Goal: Task Accomplishment & Management: Use online tool/utility

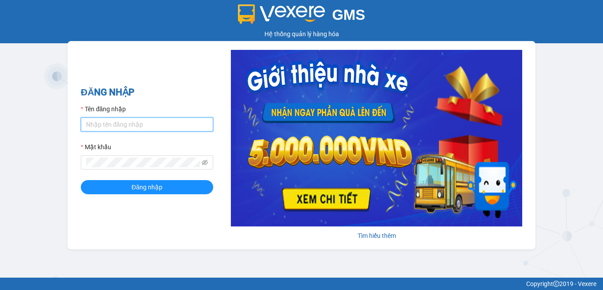
click at [125, 129] on input "Tên đăng nhập" at bounding box center [147, 124] width 132 height 14
type input "man.minhquoc"
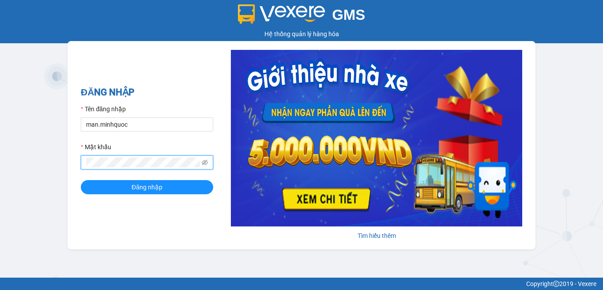
click at [81, 180] on button "Đăng nhập" at bounding box center [147, 187] width 132 height 14
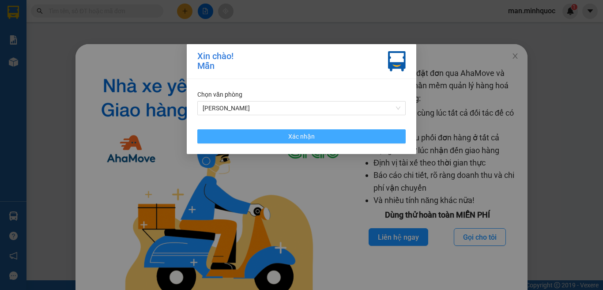
click at [228, 138] on button "Xác nhận" at bounding box center [301, 136] width 208 height 14
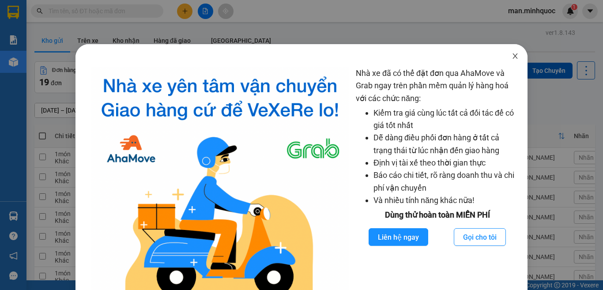
click at [514, 56] on span "Close" at bounding box center [514, 56] width 25 height 25
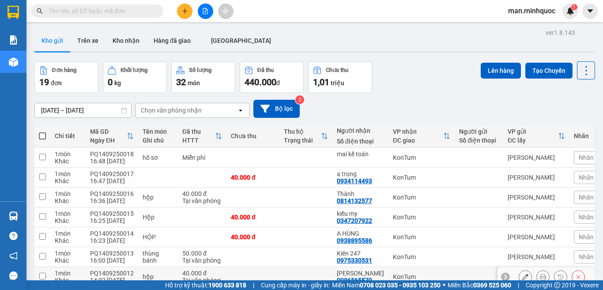
scroll to position [113, 0]
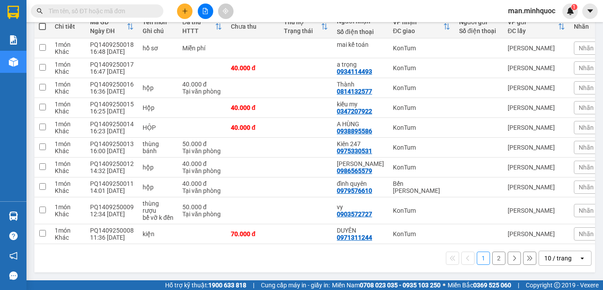
click at [558, 252] on div "10 / trang" at bounding box center [559, 258] width 40 height 14
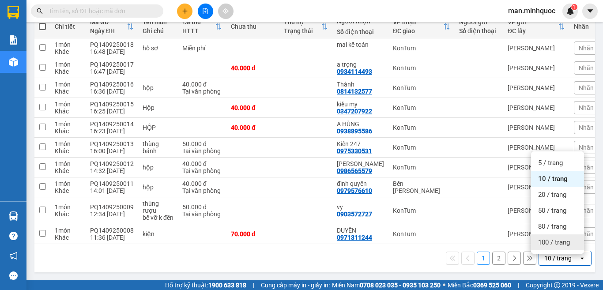
click at [558, 240] on span "100 / trang" at bounding box center [554, 242] width 32 height 9
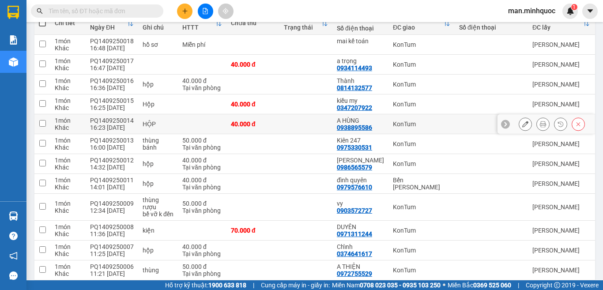
scroll to position [25, 0]
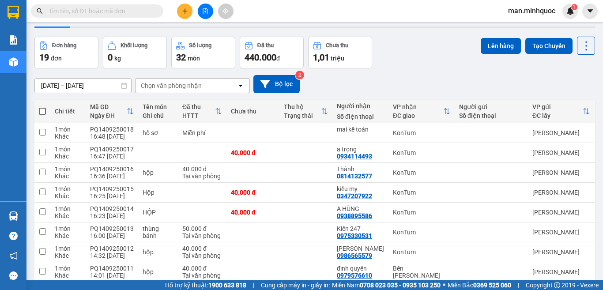
click at [45, 110] on span at bounding box center [42, 111] width 7 height 7
click at [42, 107] on input "checkbox" at bounding box center [42, 107] width 0 height 0
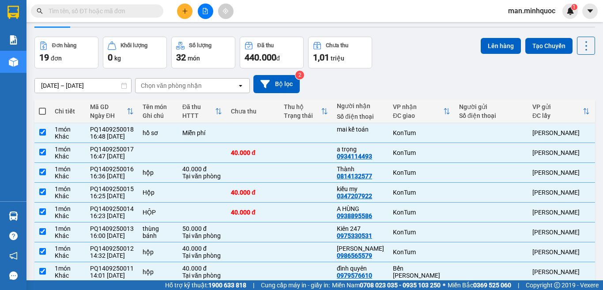
checkbox input "true"
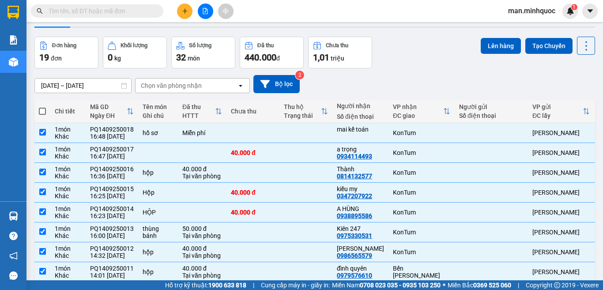
checkbox input "true"
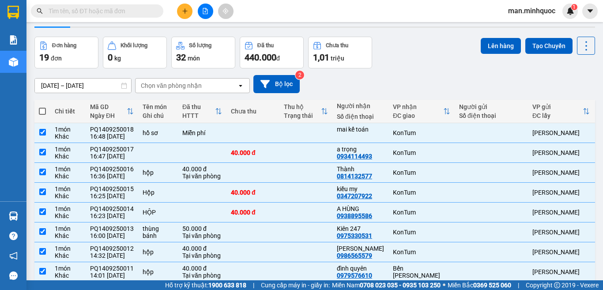
checkbox input "true"
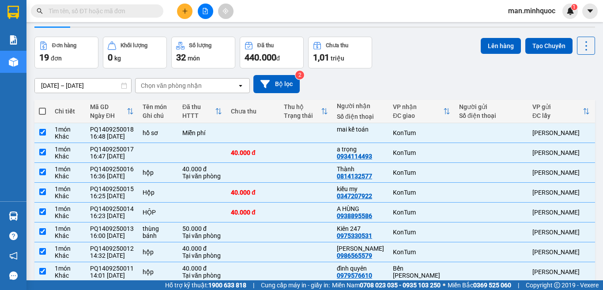
checkbox input "true"
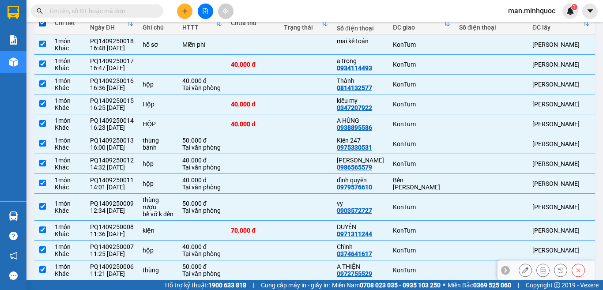
scroll to position [245, 0]
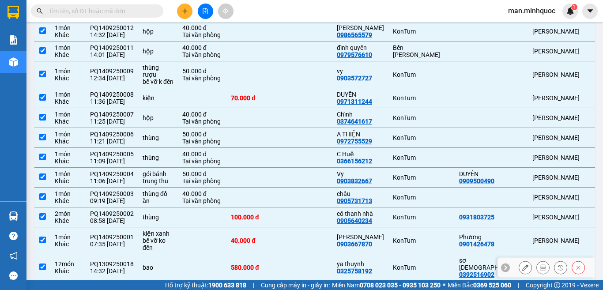
click at [162, 266] on div "bao" at bounding box center [157, 267] width 31 height 7
checkbox input "false"
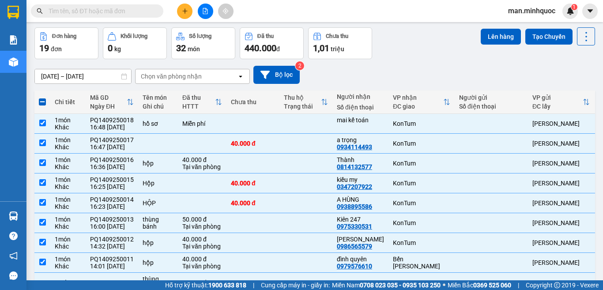
scroll to position [0, 0]
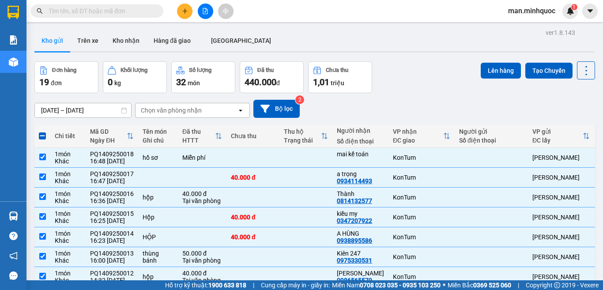
click at [495, 82] on div "Lên hàng Tạo Chuyến" at bounding box center [537, 77] width 114 height 32
click at [486, 71] on button "Lên hàng" at bounding box center [500, 71] width 40 height 16
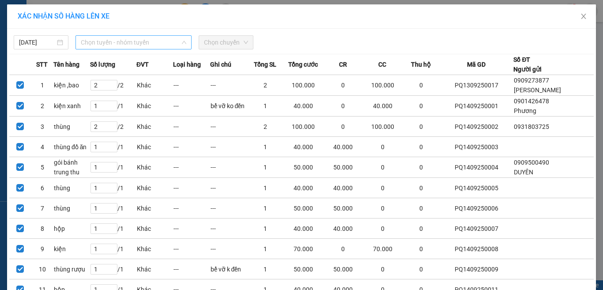
click at [105, 41] on span "Chọn tuyến - nhóm tuyến" at bounding box center [133, 42] width 105 height 13
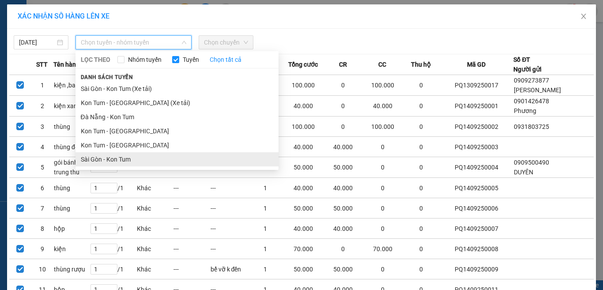
click at [94, 163] on li "Sài Gòn - Kon Tum" at bounding box center [176, 159] width 203 height 14
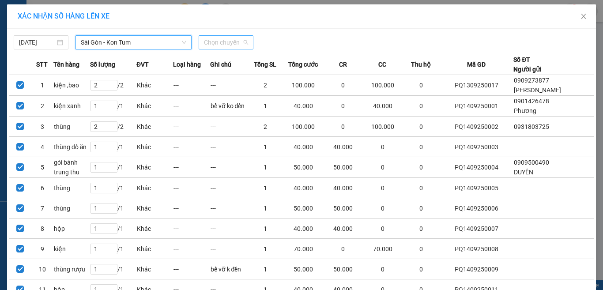
click at [227, 41] on span "Chọn chuyến" at bounding box center [226, 42] width 44 height 13
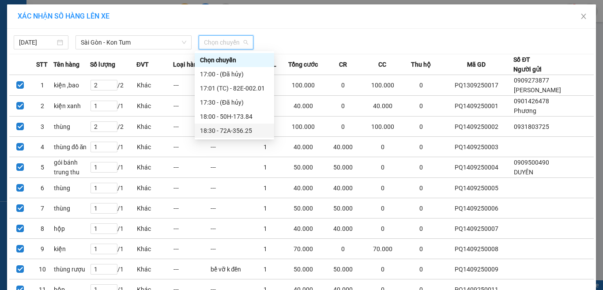
click at [223, 134] on div "18:30 - 72A-356.25" at bounding box center [234, 131] width 69 height 10
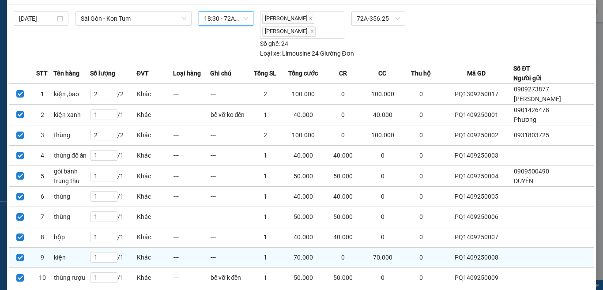
scroll to position [244, 0]
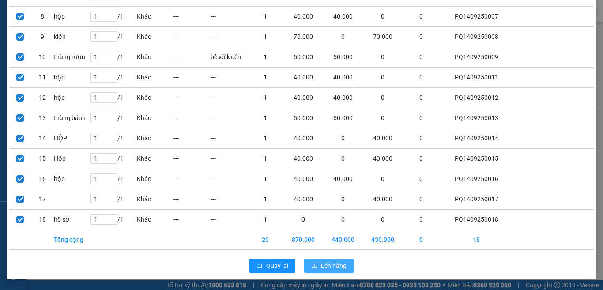
click at [334, 265] on span "Lên hàng" at bounding box center [334, 266] width 26 height 10
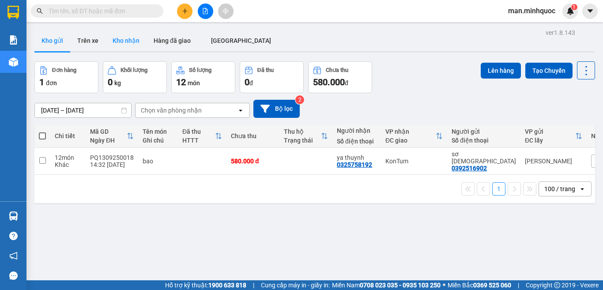
click at [124, 44] on button "Kho nhận" at bounding box center [125, 40] width 41 height 21
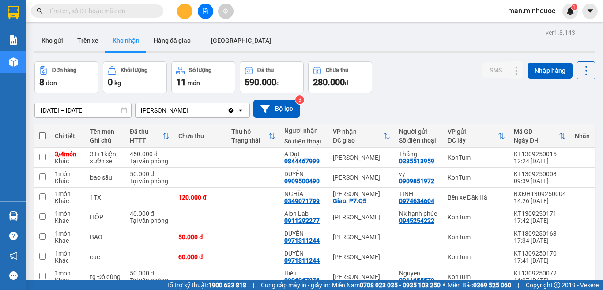
click at [367, 136] on div "VP nhận ĐC giao" at bounding box center [358, 136] width 50 height 16
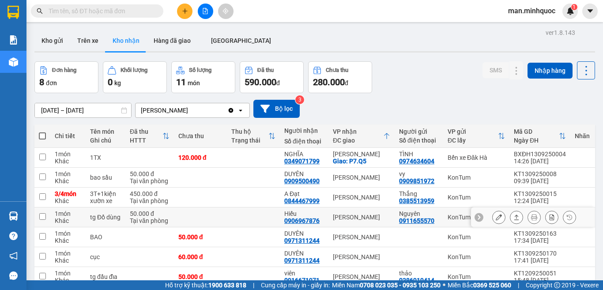
scroll to position [66, 0]
